Goal: Check status: Check status

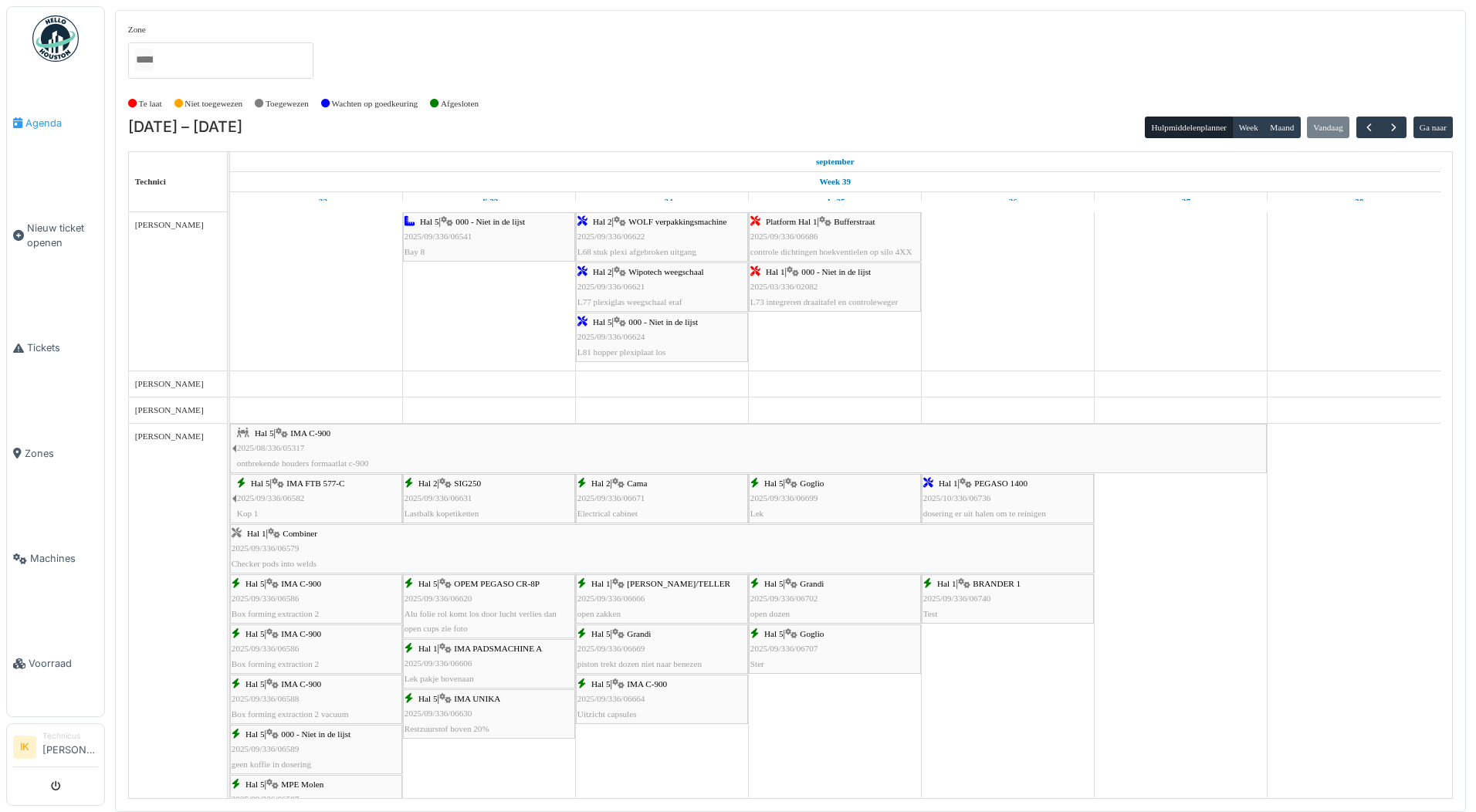
scroll to position [1003, 0]
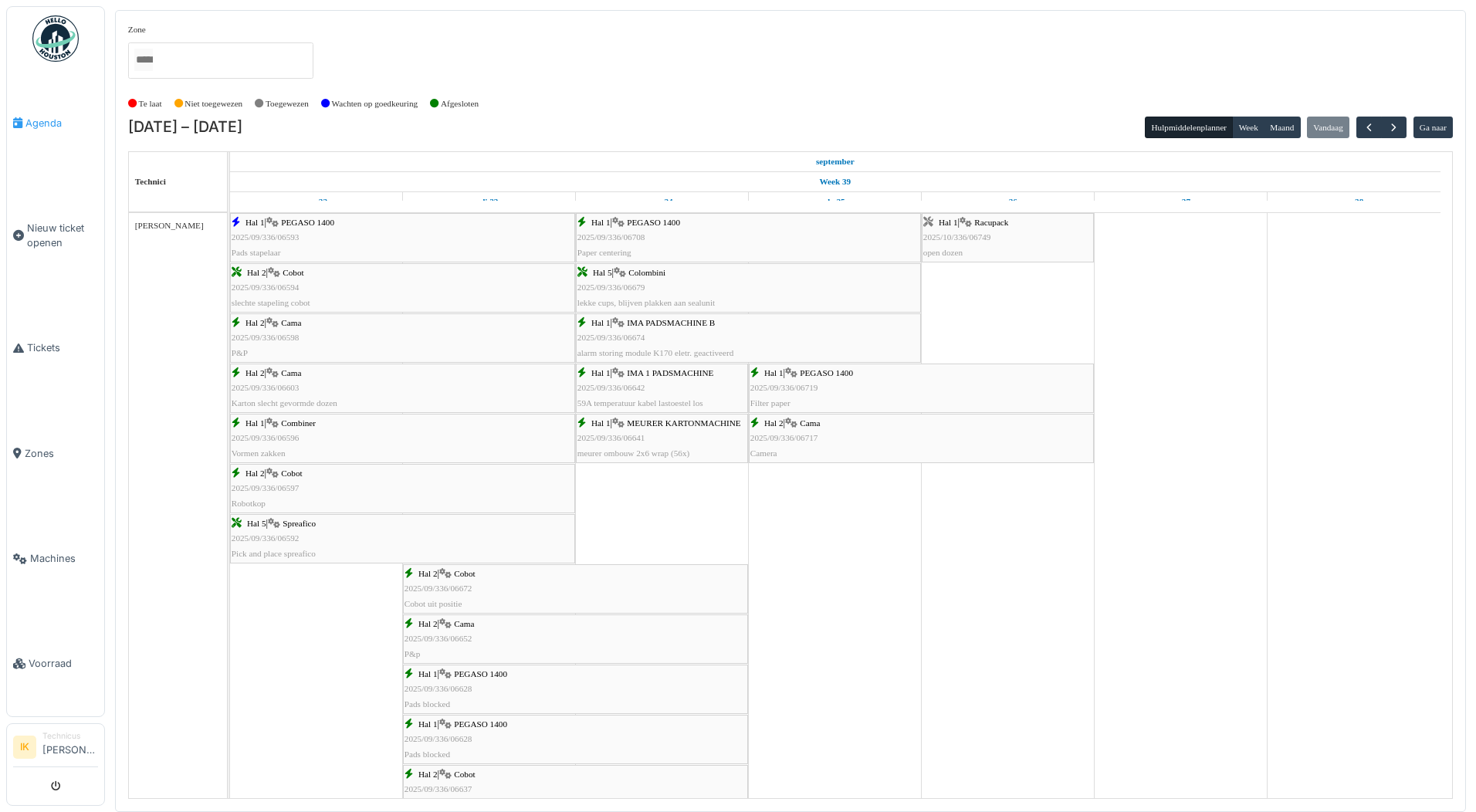
click at [49, 122] on span "Agenda" at bounding box center [62, 123] width 72 height 14
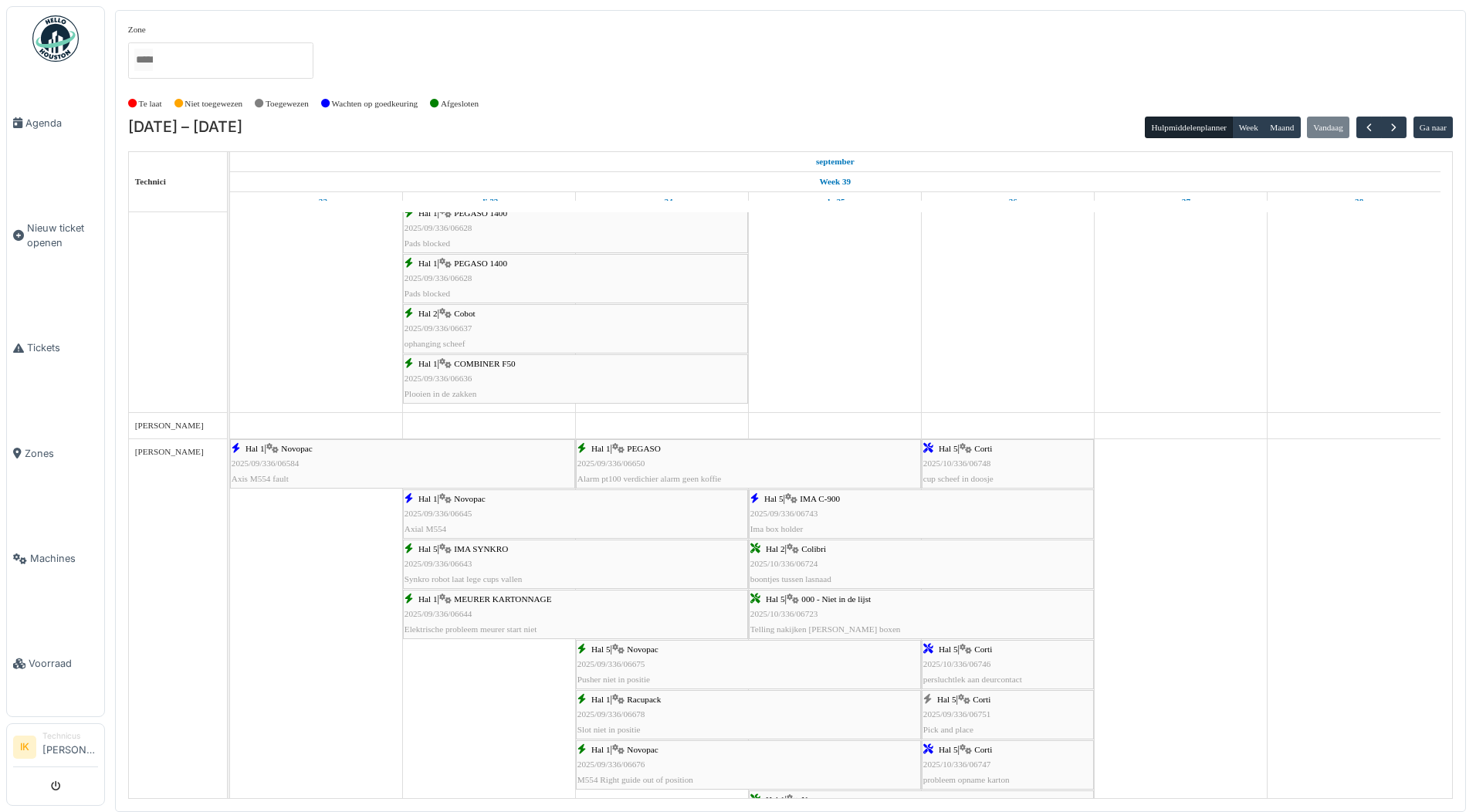
scroll to position [1467, 0]
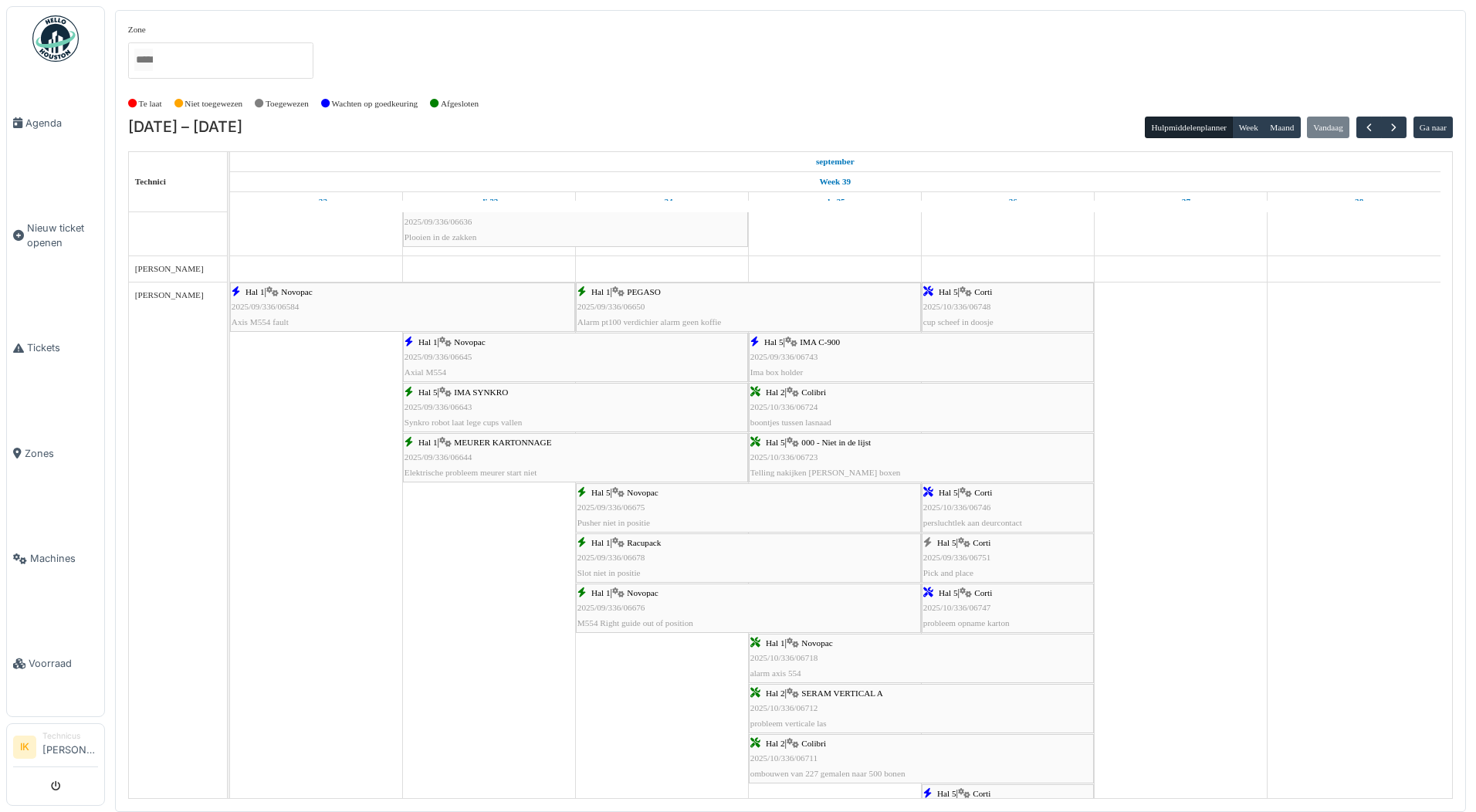
click at [966, 557] on span "2025/09/336/06751" at bounding box center [957, 557] width 68 height 10
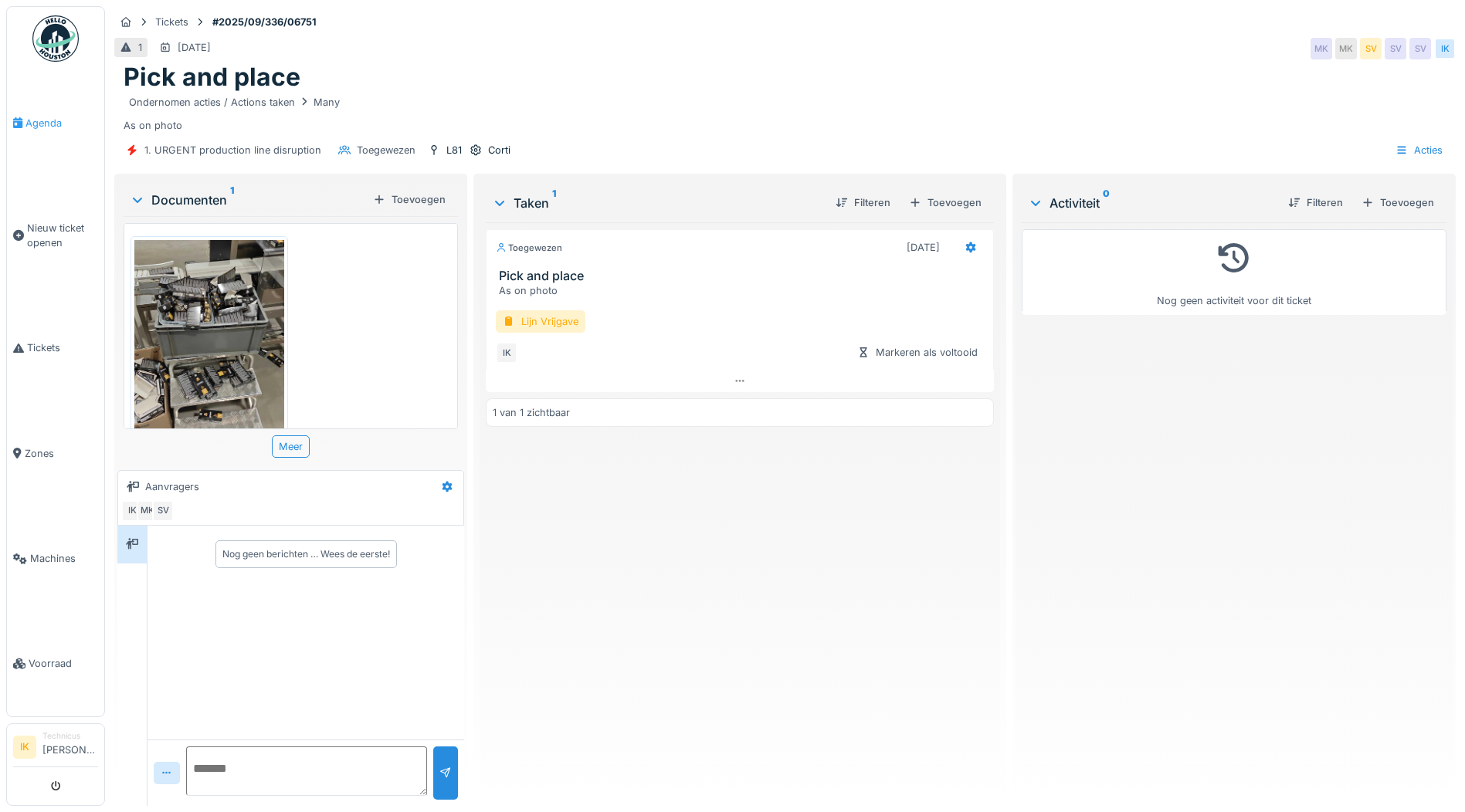
click at [48, 118] on span "Agenda" at bounding box center [62, 123] width 72 height 14
